Goal: Task Accomplishment & Management: Use online tool/utility

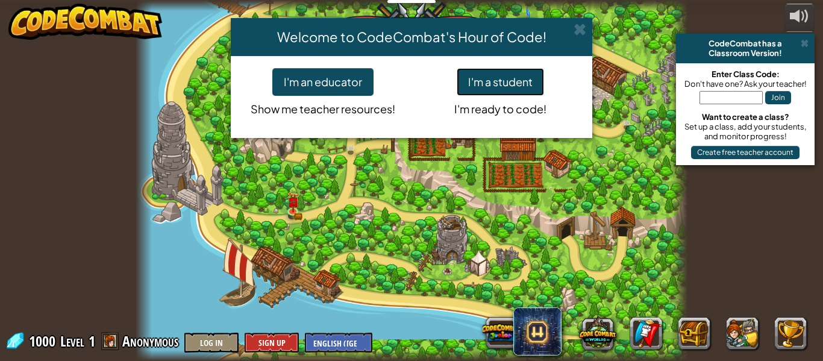
click at [514, 79] on button "I'm a student" at bounding box center [500, 82] width 87 height 28
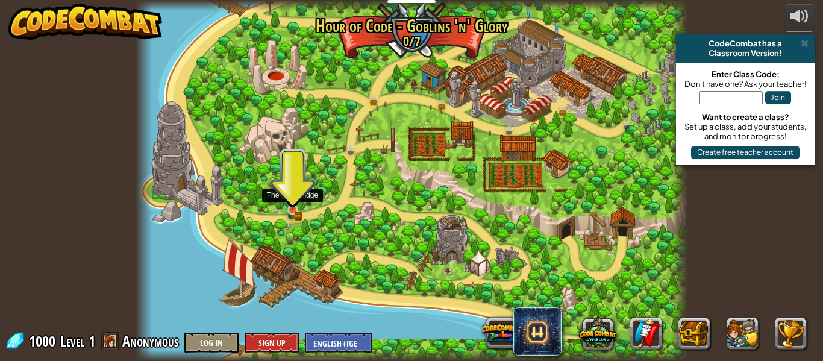
click at [293, 207] on img at bounding box center [292, 196] width 13 height 28
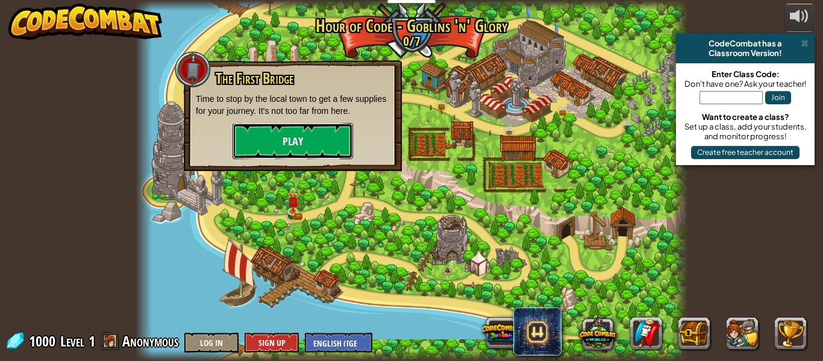
click at [276, 133] on button "Play" at bounding box center [292, 141] width 120 height 36
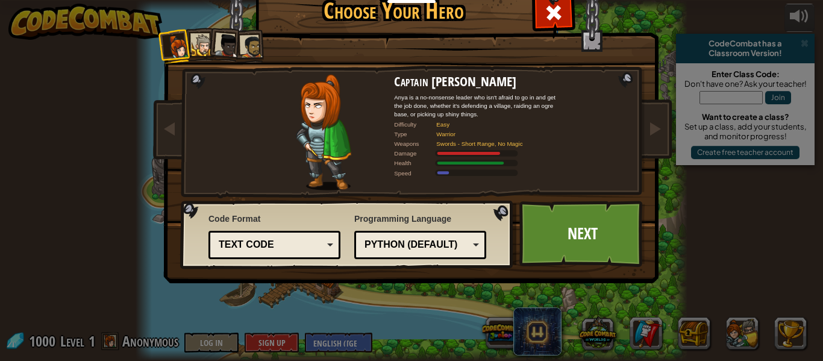
click at [210, 49] on li at bounding box center [225, 44] width 36 height 36
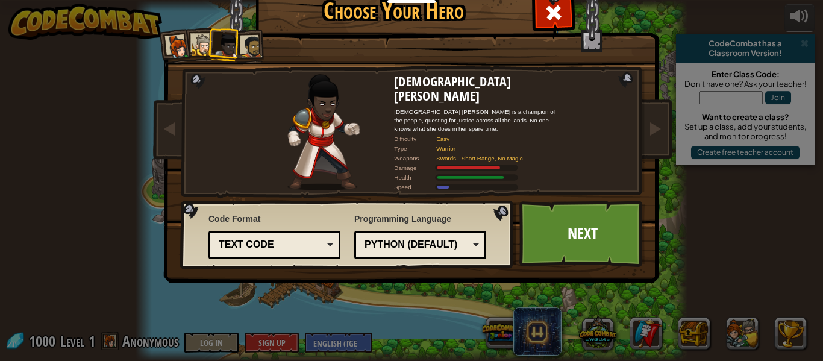
click at [221, 43] on div at bounding box center [227, 46] width 24 height 24
click at [241, 47] on div at bounding box center [251, 47] width 22 height 22
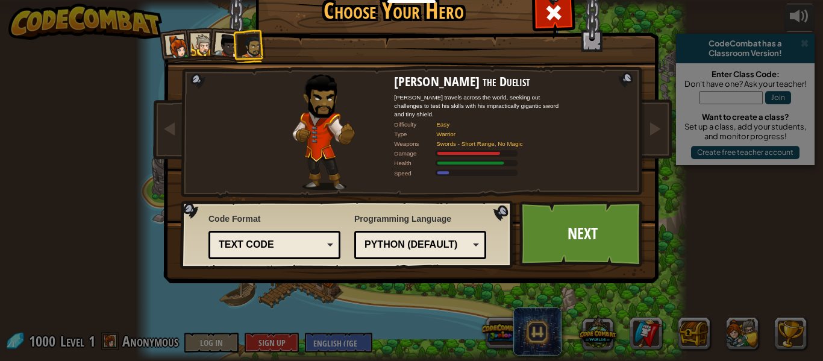
click at [199, 48] on div at bounding box center [203, 45] width 22 height 22
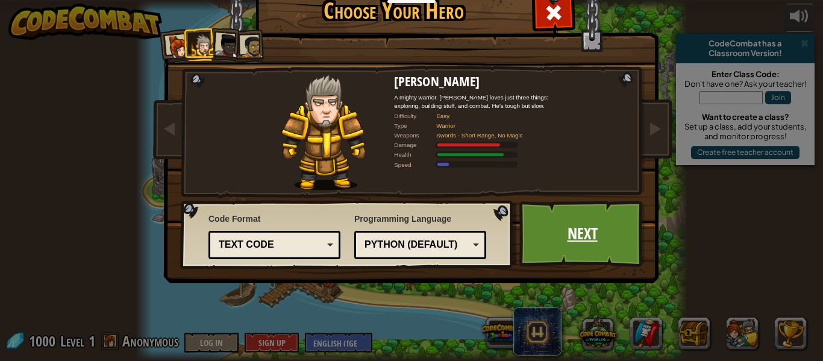
click at [585, 225] on link "Next" at bounding box center [582, 234] width 126 height 66
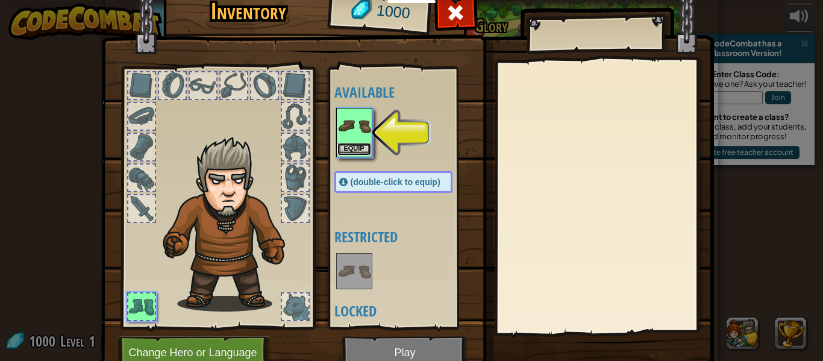
click at [358, 146] on button "Equip" at bounding box center [354, 149] width 34 height 13
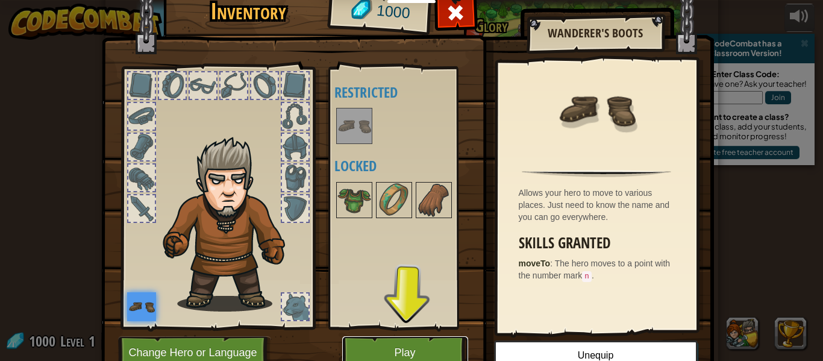
click at [400, 337] on button "Play" at bounding box center [405, 352] width 126 height 33
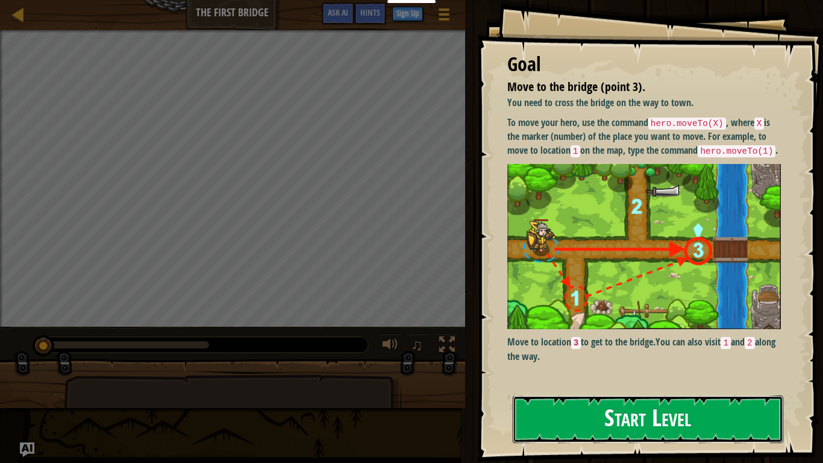
click at [596, 360] on button "Start Level" at bounding box center [648, 419] width 270 height 48
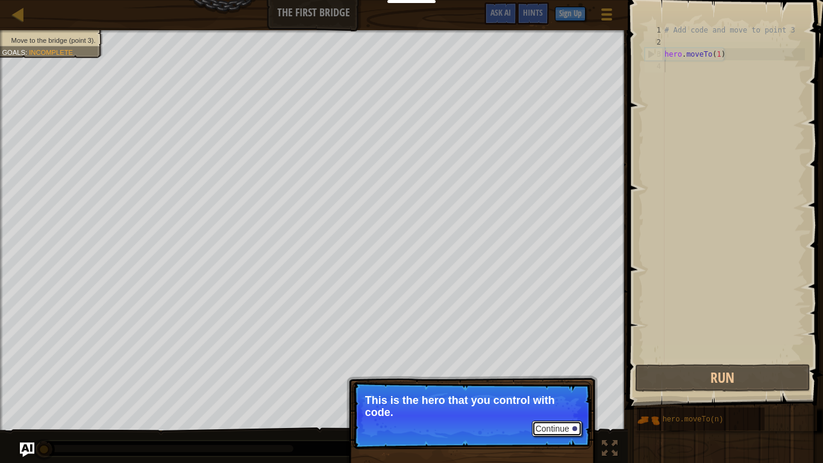
click at [537, 360] on button "Continue" at bounding box center [557, 428] width 50 height 16
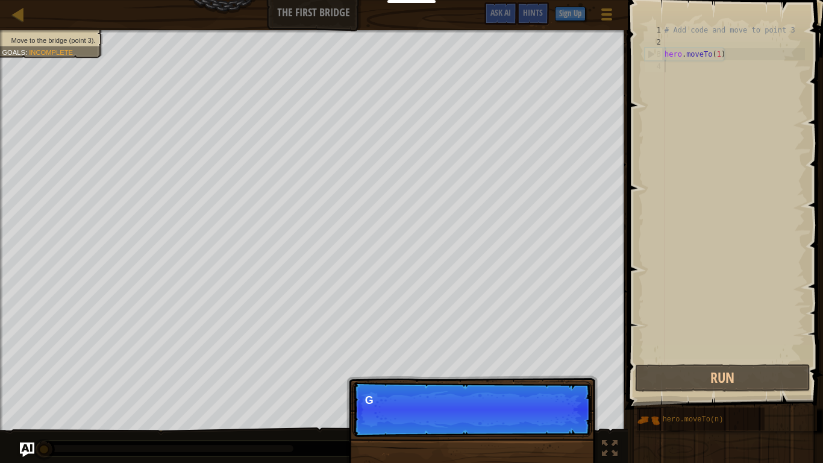
scroll to position [5, 0]
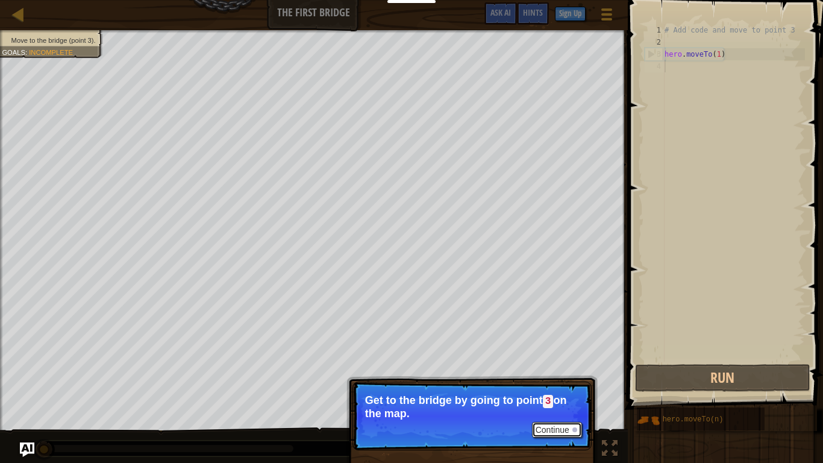
click at [536, 360] on button "Continue" at bounding box center [557, 430] width 50 height 16
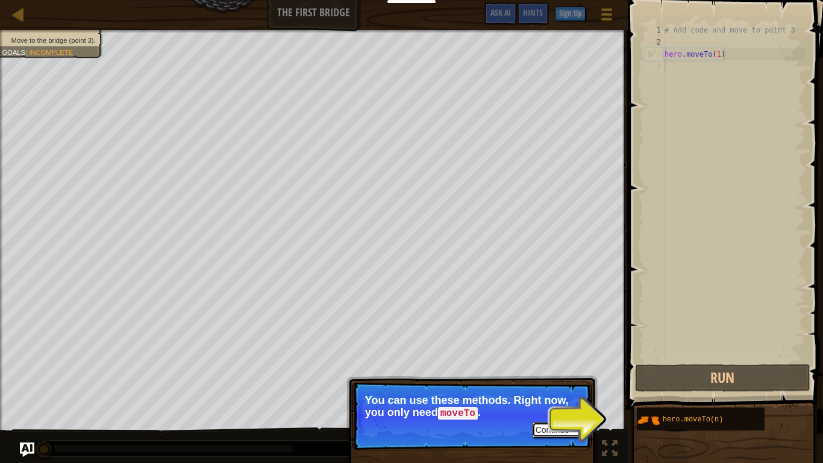
click at [550, 360] on button "Continue" at bounding box center [557, 430] width 50 height 16
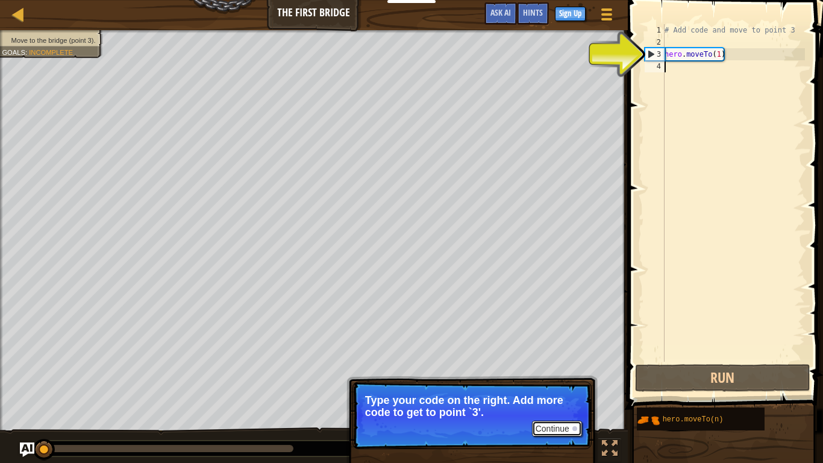
click at [569, 360] on button "Continue" at bounding box center [557, 428] width 50 height 16
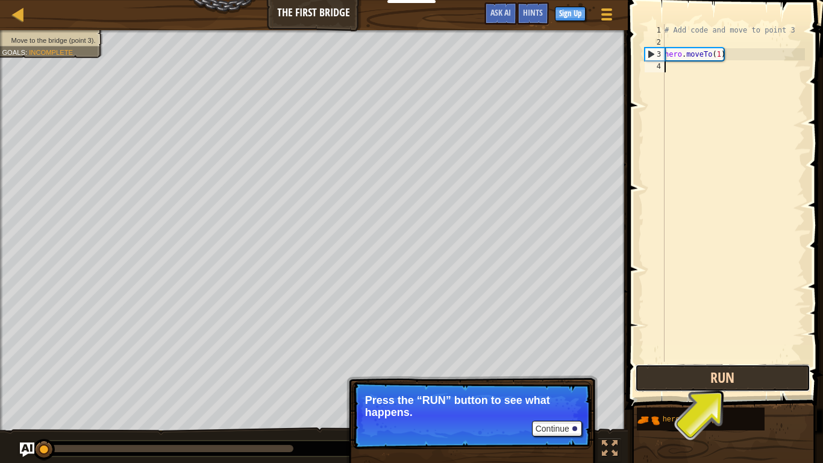
click at [675, 360] on button "Run" at bounding box center [722, 378] width 175 height 28
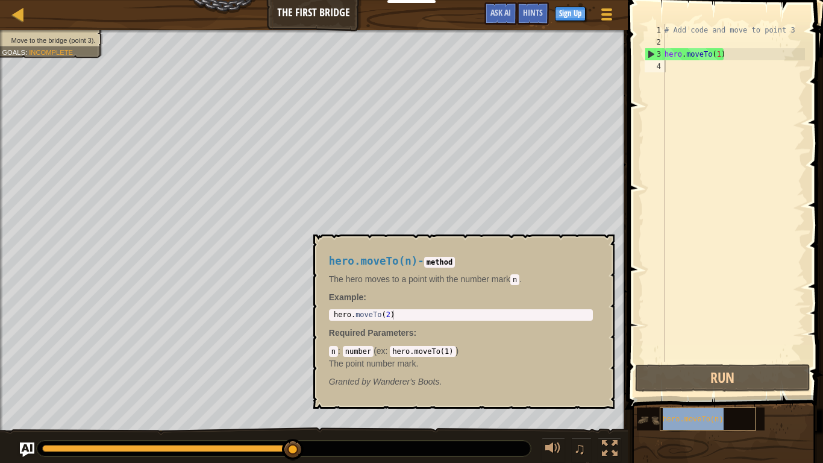
click at [662, 360] on div "hero.moveTo(n)" at bounding box center [707, 418] width 96 height 23
click at [689, 51] on div "# Add code and move to point 3 hero . moveTo ( 1 )" at bounding box center [733, 204] width 143 height 361
type textarea "hero.moveTo(1)"
click at [678, 64] on div "# Add code and move to point 3 hero . moveTo ( 1 )" at bounding box center [733, 204] width 143 height 361
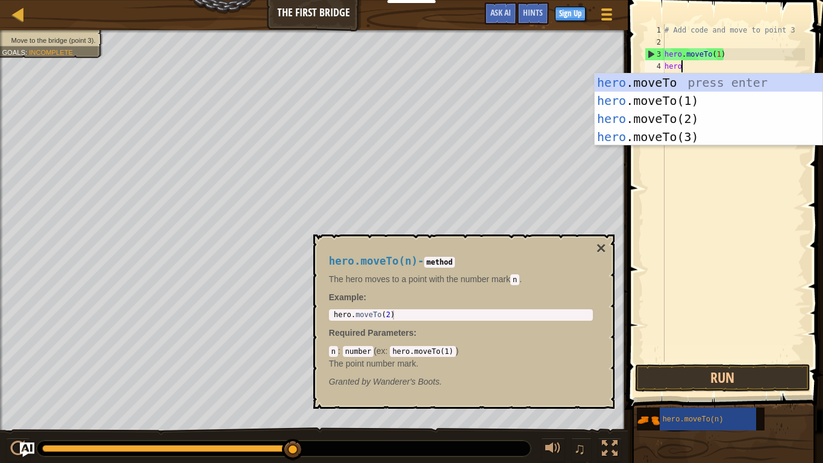
scroll to position [5, 2]
click at [714, 134] on div "hero .moveTo press enter hero .moveTo(1) press enter hero .moveTo(2) press ente…" at bounding box center [708, 127] width 228 height 108
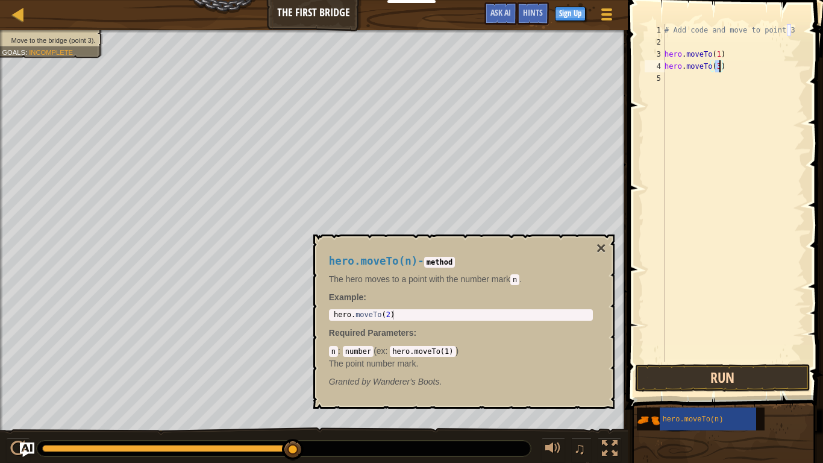
type textarea "hero.moveTo(3)"
click at [699, 360] on button "Run" at bounding box center [722, 378] width 175 height 28
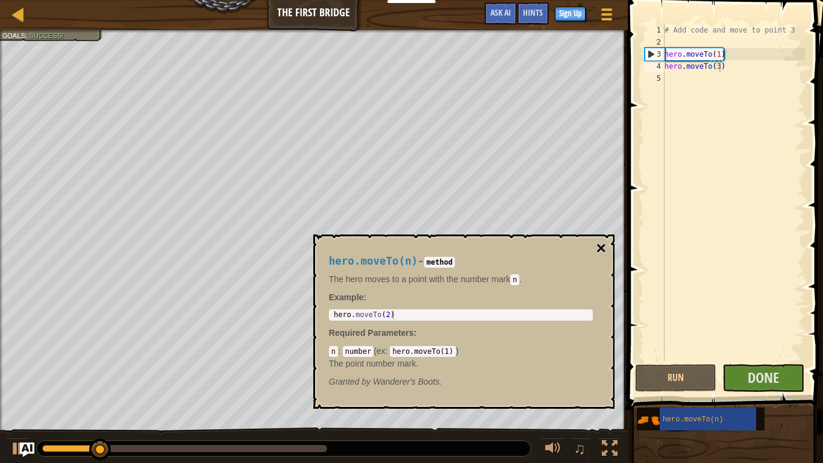
click at [603, 243] on button "×" at bounding box center [601, 248] width 10 height 17
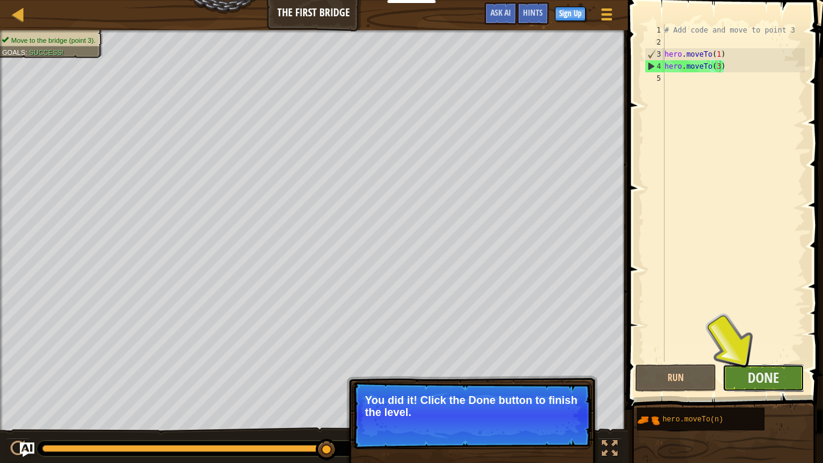
click at [735, 360] on button "Done" at bounding box center [763, 378] width 82 height 28
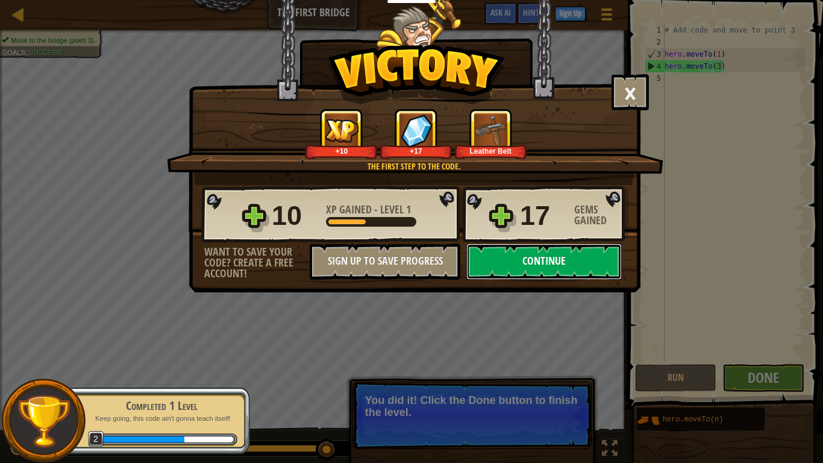
click at [553, 261] on button "Continue" at bounding box center [543, 261] width 155 height 36
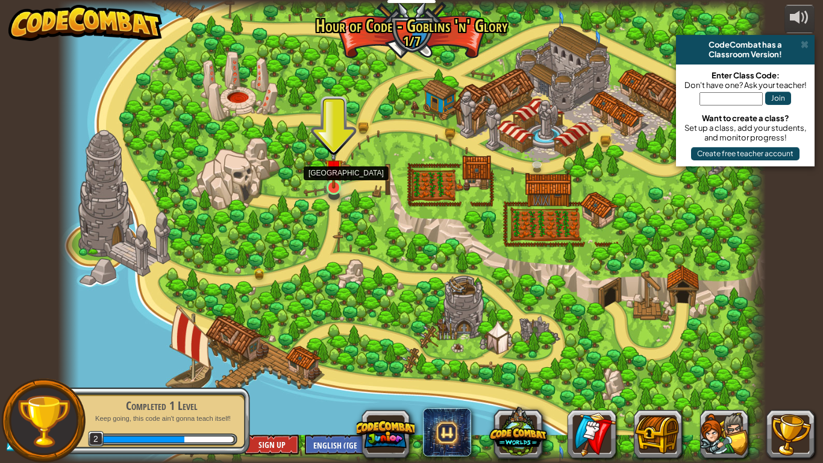
click at [331, 182] on img at bounding box center [334, 168] width 18 height 41
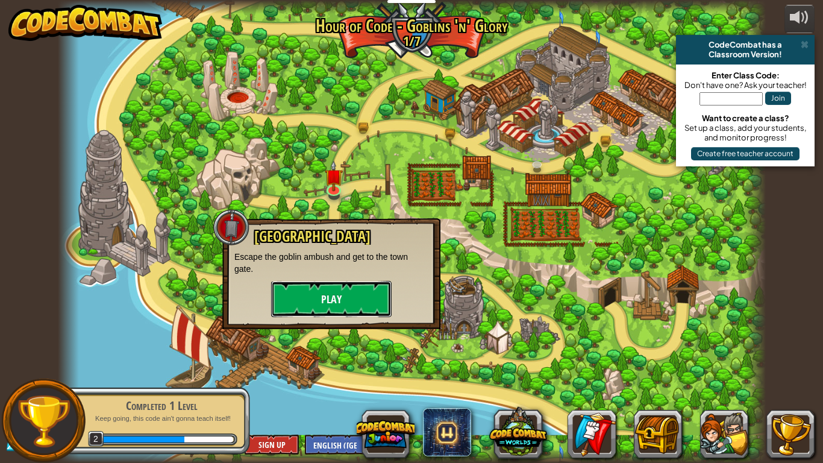
click at [317, 305] on button "Play" at bounding box center [331, 299] width 120 height 36
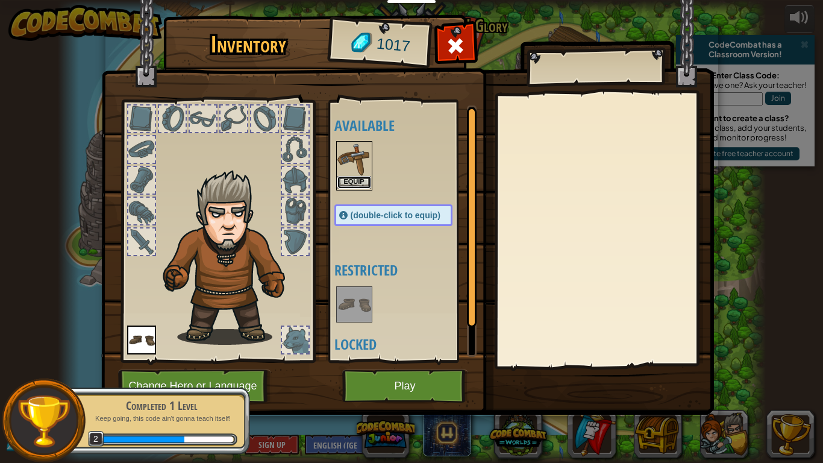
click at [351, 186] on button "Equip" at bounding box center [354, 182] width 34 height 13
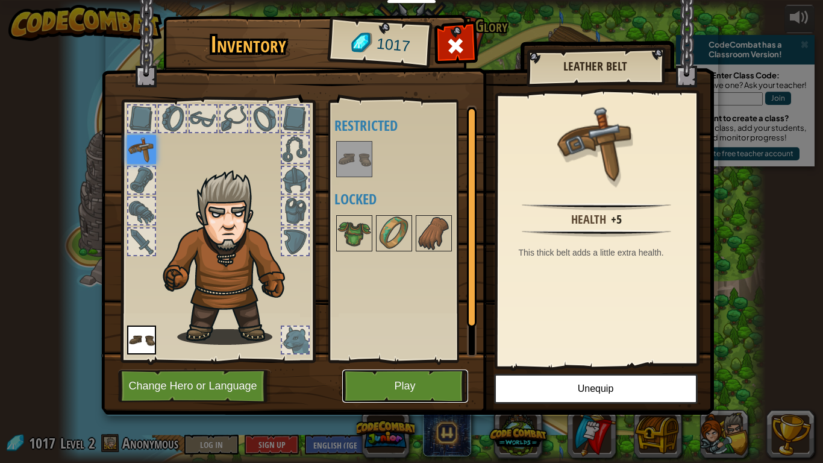
click at [402, 360] on button "Play" at bounding box center [405, 385] width 126 height 33
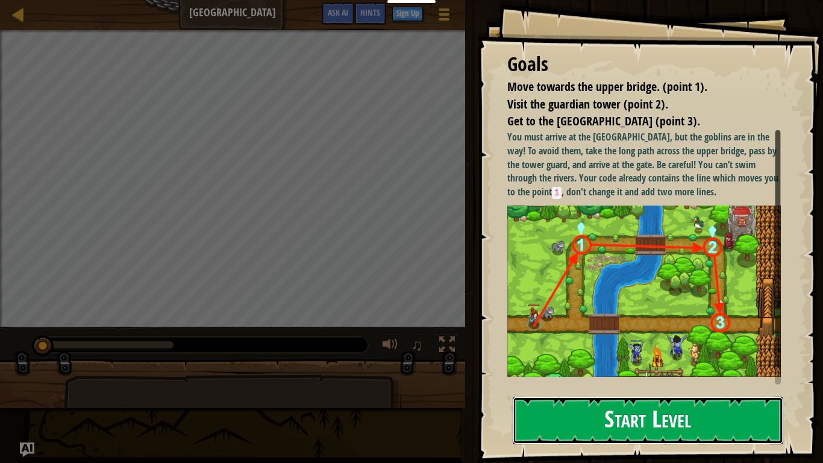
click at [576, 360] on button "Start Level" at bounding box center [648, 420] width 270 height 48
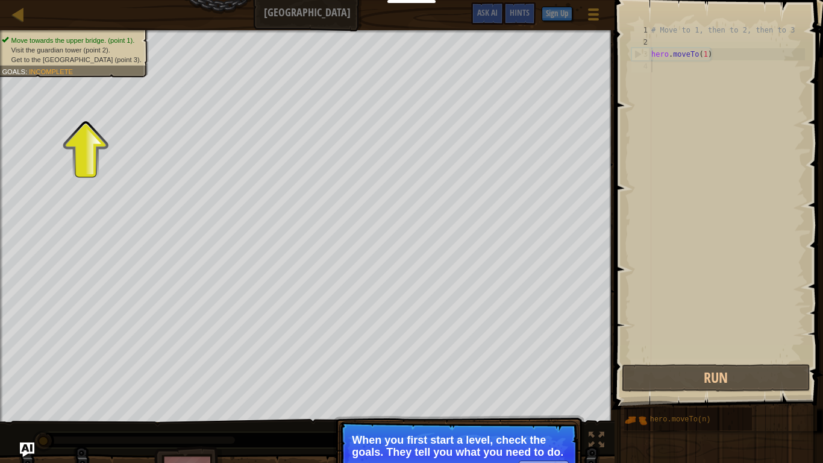
click at [470, 360] on p "When you first start a level, check the goals. They tell you what you need to d…" at bounding box center [459, 446] width 214 height 24
click at [534, 360] on button "Continue" at bounding box center [544, 468] width 50 height 16
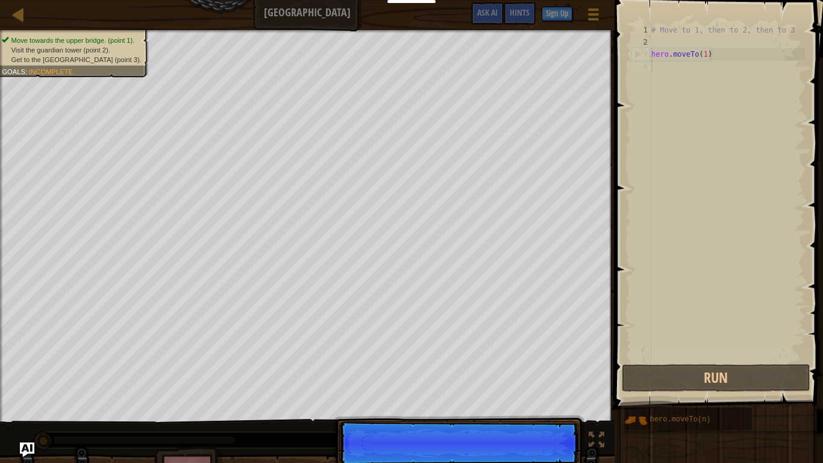
scroll to position [5, 0]
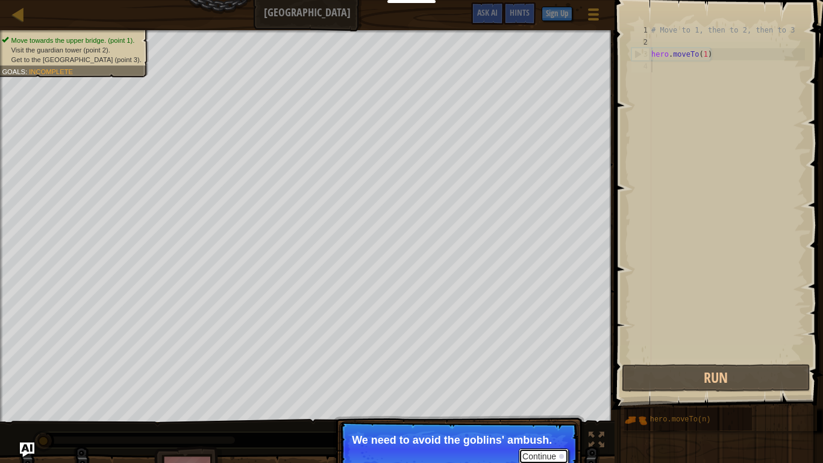
click at [542, 360] on button "Continue" at bounding box center [544, 456] width 50 height 16
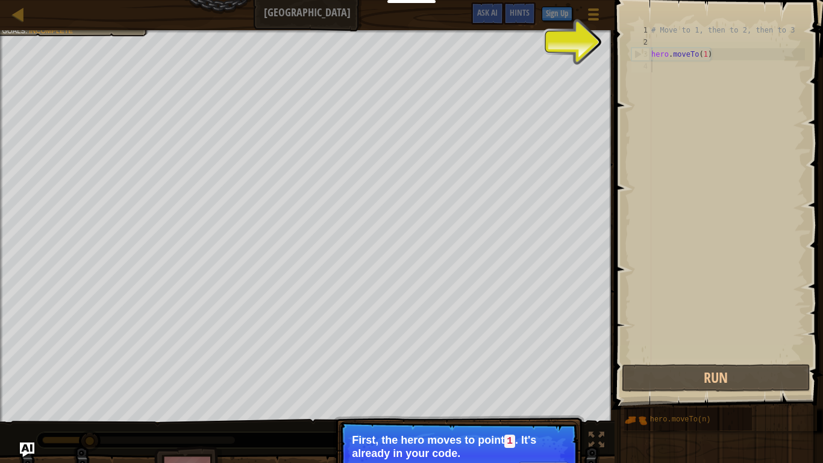
click at [542, 360] on p "First, the hero moves to point 1 . It's already in your code." at bounding box center [459, 446] width 214 height 25
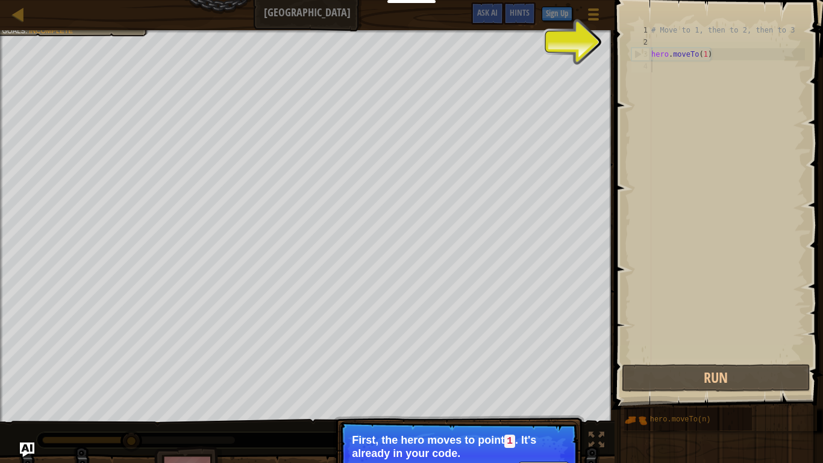
click at [542, 360] on p "First, the hero moves to point 1 . It's already in your code." at bounding box center [459, 446] width 214 height 25
click at [543, 360] on button "Continue" at bounding box center [544, 469] width 50 height 16
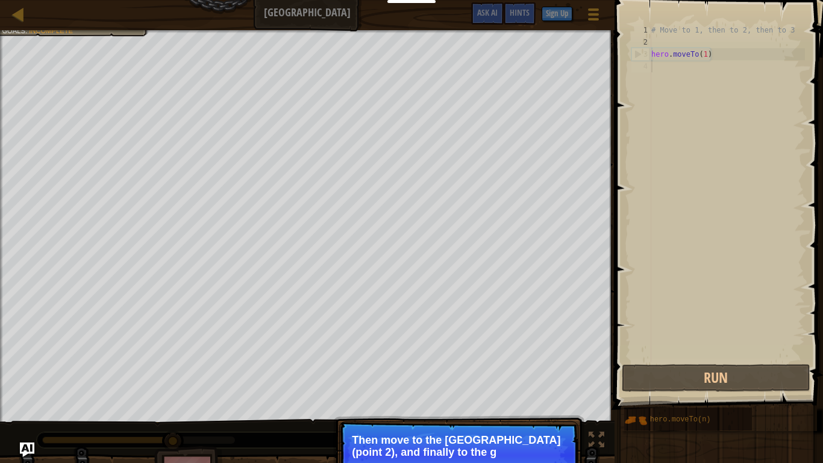
click at [543, 360] on p "Continue Then move to the [GEOGRAPHIC_DATA] (point 2), and finally to the g" at bounding box center [458, 454] width 239 height 67
click at [543, 360] on p "Continue Then move to the [GEOGRAPHIC_DATA] (point 2), and finally to the gate …" at bounding box center [458, 454] width 239 height 67
click at [543, 360] on button "Continue" at bounding box center [544, 468] width 50 height 16
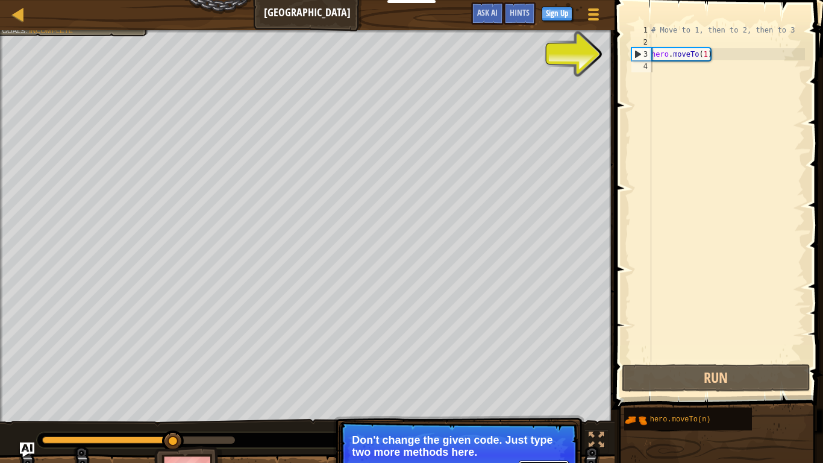
click at [543, 360] on button "Continue" at bounding box center [544, 468] width 50 height 16
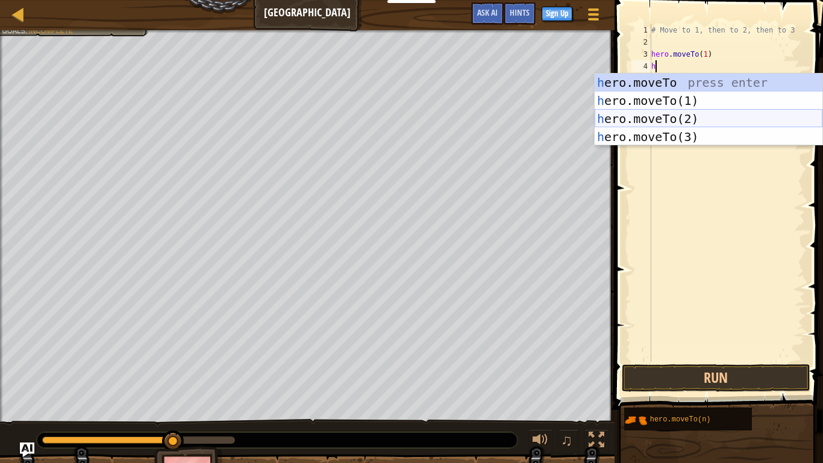
click at [691, 116] on div "h ero.moveTo press enter h ero.moveTo(1) press enter h ero.moveTo(2) press ente…" at bounding box center [708, 127] width 228 height 108
type textarea "hero.moveTo(2)"
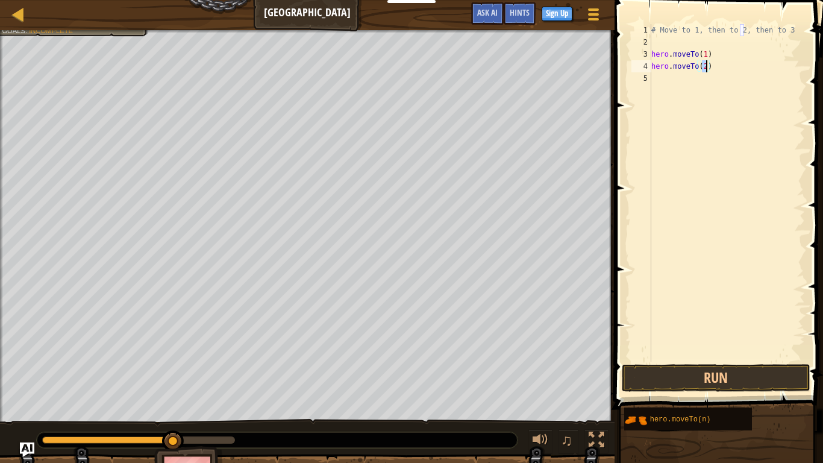
click at [663, 81] on div "# Move to 1, then to 2, then to 3 hero . moveTo ( 1 ) hero . moveTo ( 2 )" at bounding box center [727, 204] width 156 height 361
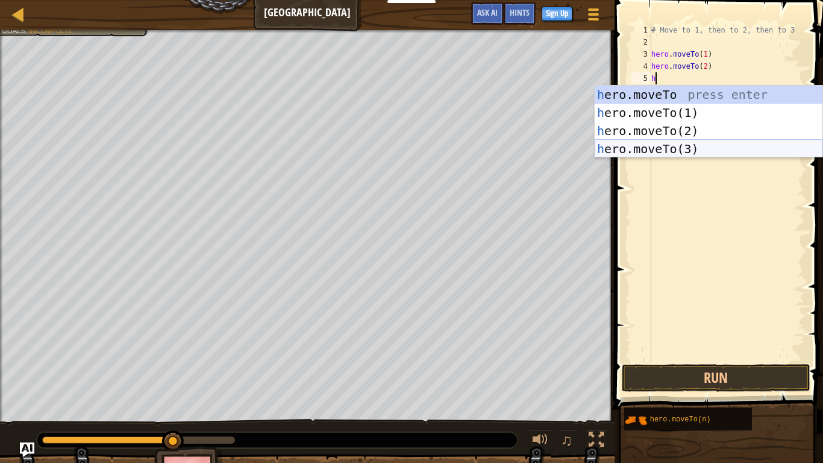
click at [670, 142] on div "h ero.moveTo press enter h ero.moveTo(1) press enter h ero.moveTo(2) press ente…" at bounding box center [708, 140] width 228 height 108
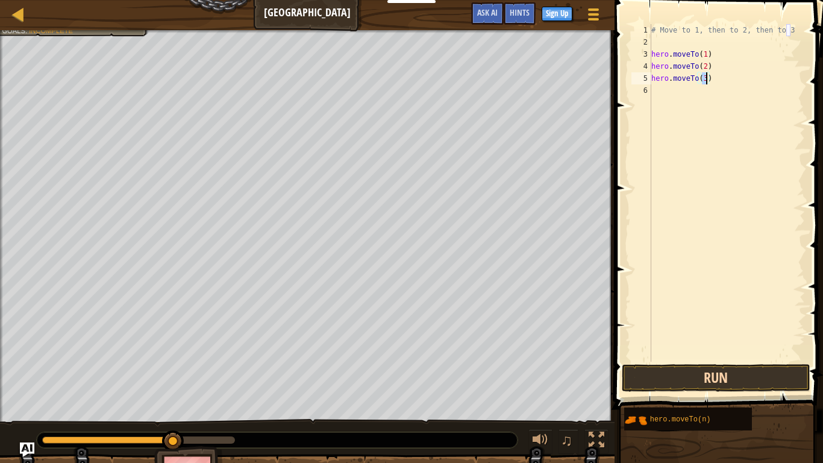
type textarea "hero.moveTo(3)"
click at [683, 360] on button "Run" at bounding box center [716, 378] width 188 height 28
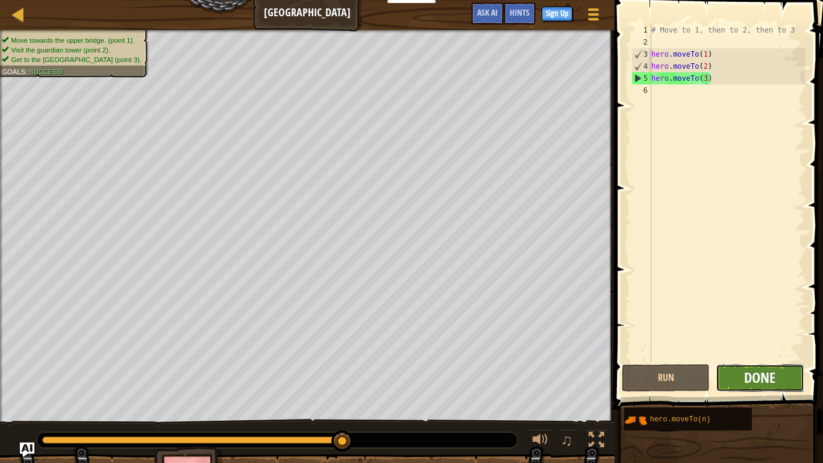
click at [756, 360] on span "Done" at bounding box center [759, 376] width 31 height 19
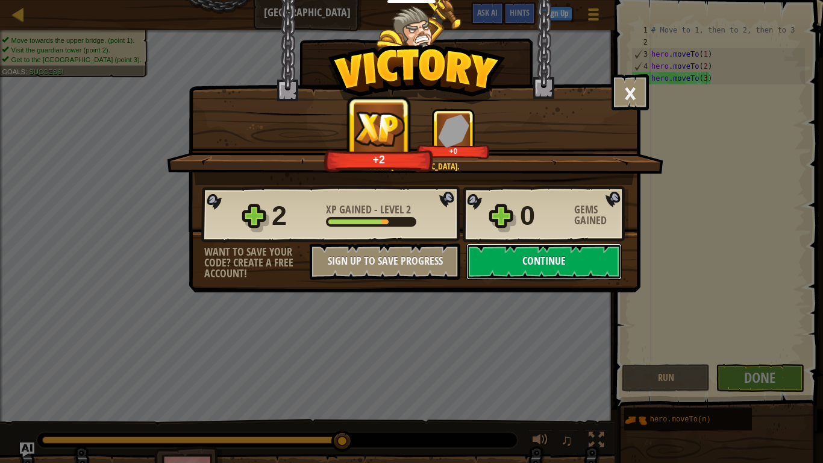
click at [516, 249] on button "Continue" at bounding box center [543, 261] width 155 height 36
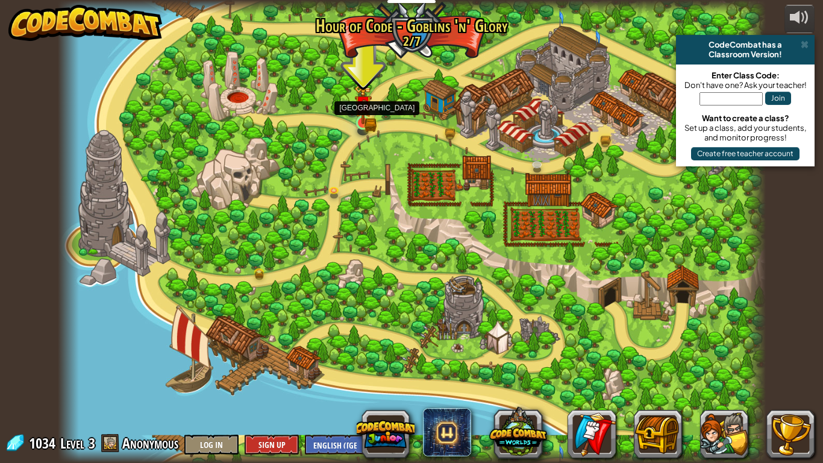
click at [366, 123] on img at bounding box center [363, 103] width 18 height 39
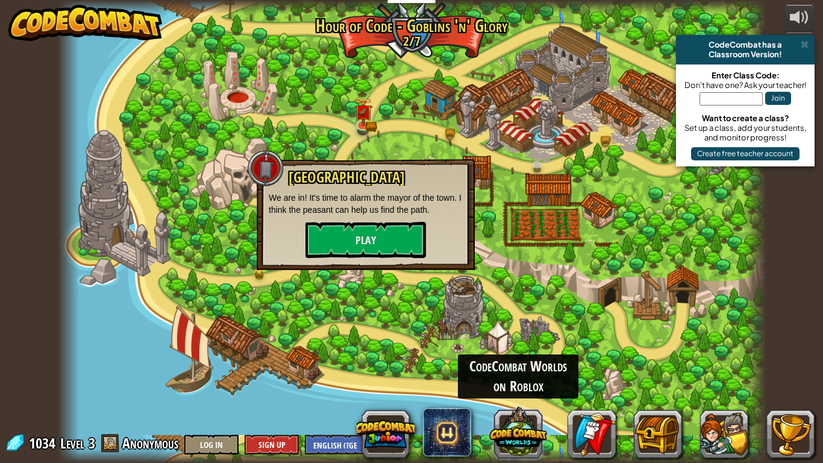
click at [514, 360] on button at bounding box center [518, 432] width 58 height 58
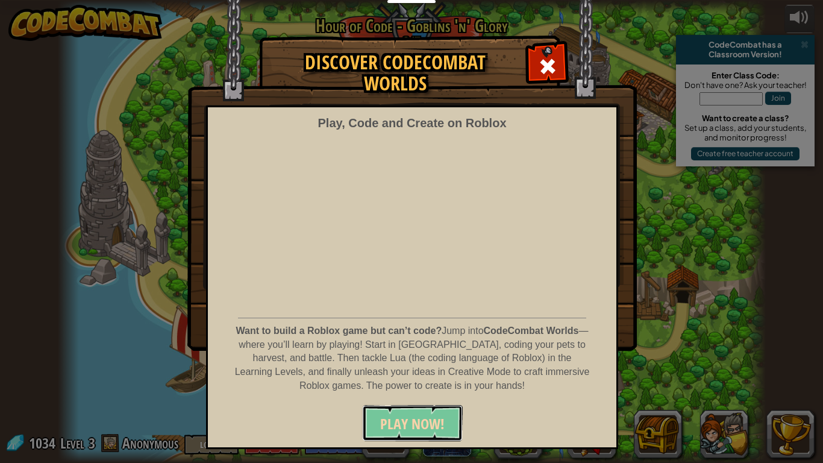
click at [423, 360] on span "PLAY NOW!" at bounding box center [412, 423] width 64 height 19
